Goal: Find specific page/section: Find specific page/section

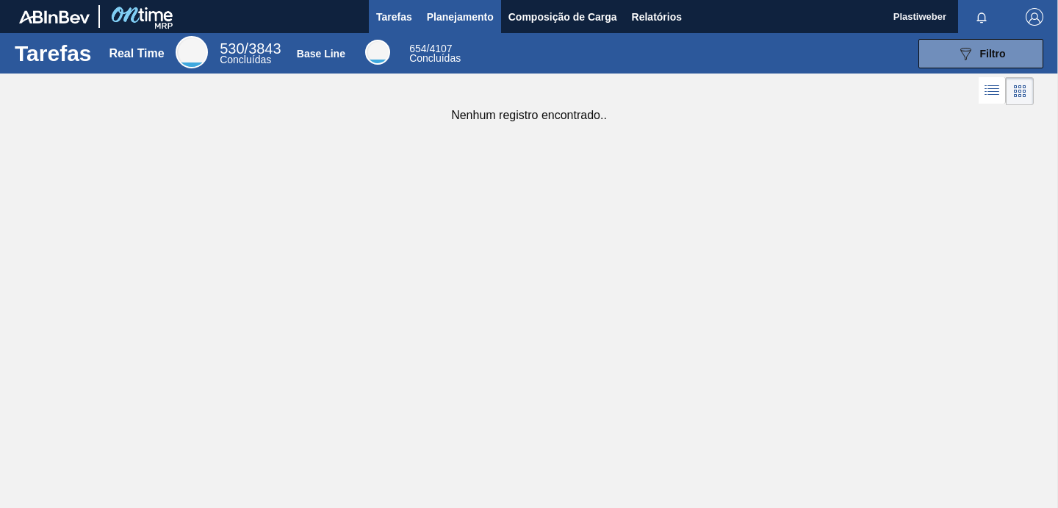
click at [472, 15] on span "Planejamento" at bounding box center [460, 17] width 67 height 18
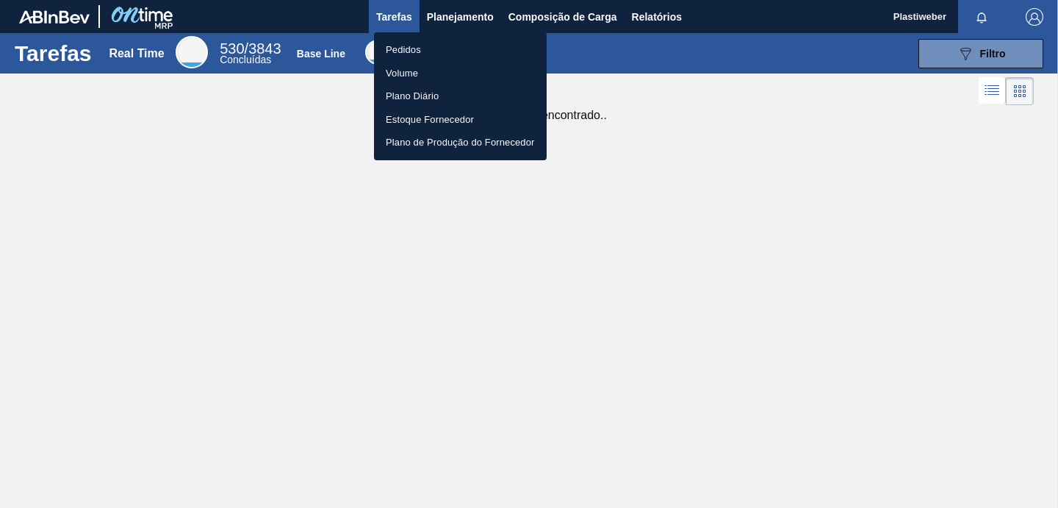
click at [431, 51] on li "Pedidos" at bounding box center [460, 50] width 173 height 24
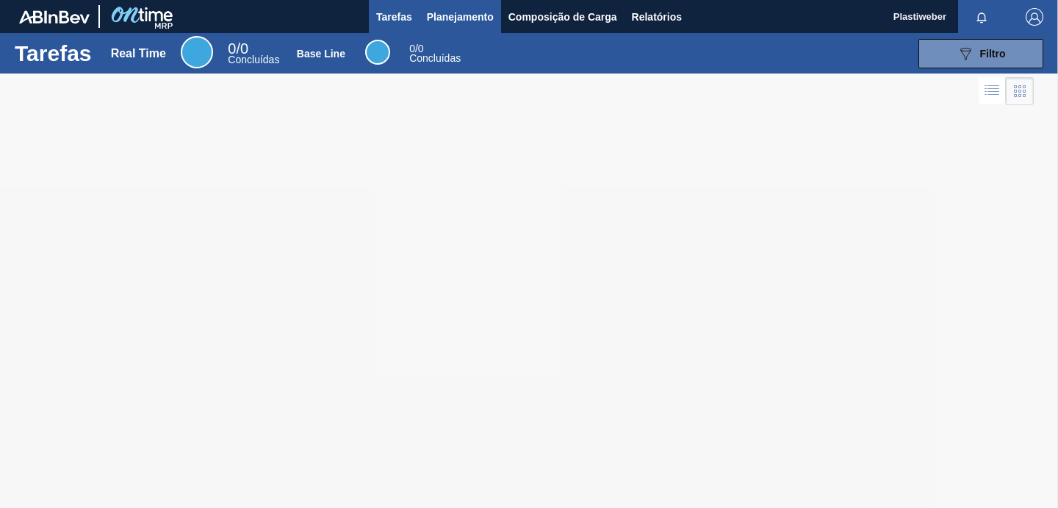
click at [462, 24] on span "Planejamento" at bounding box center [460, 17] width 67 height 18
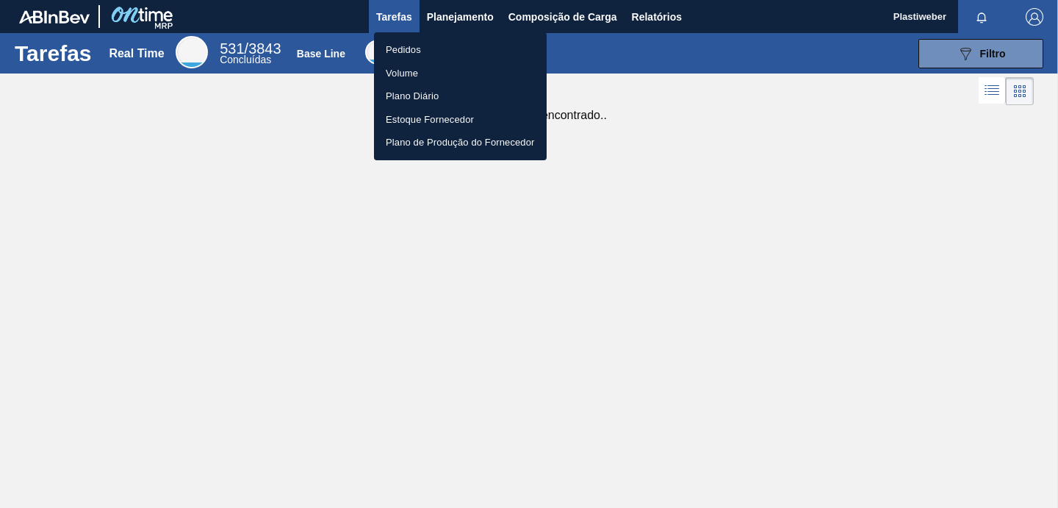
click at [434, 49] on li "Pedidos" at bounding box center [460, 50] width 173 height 24
